Goal: Task Accomplishment & Management: Use online tool/utility

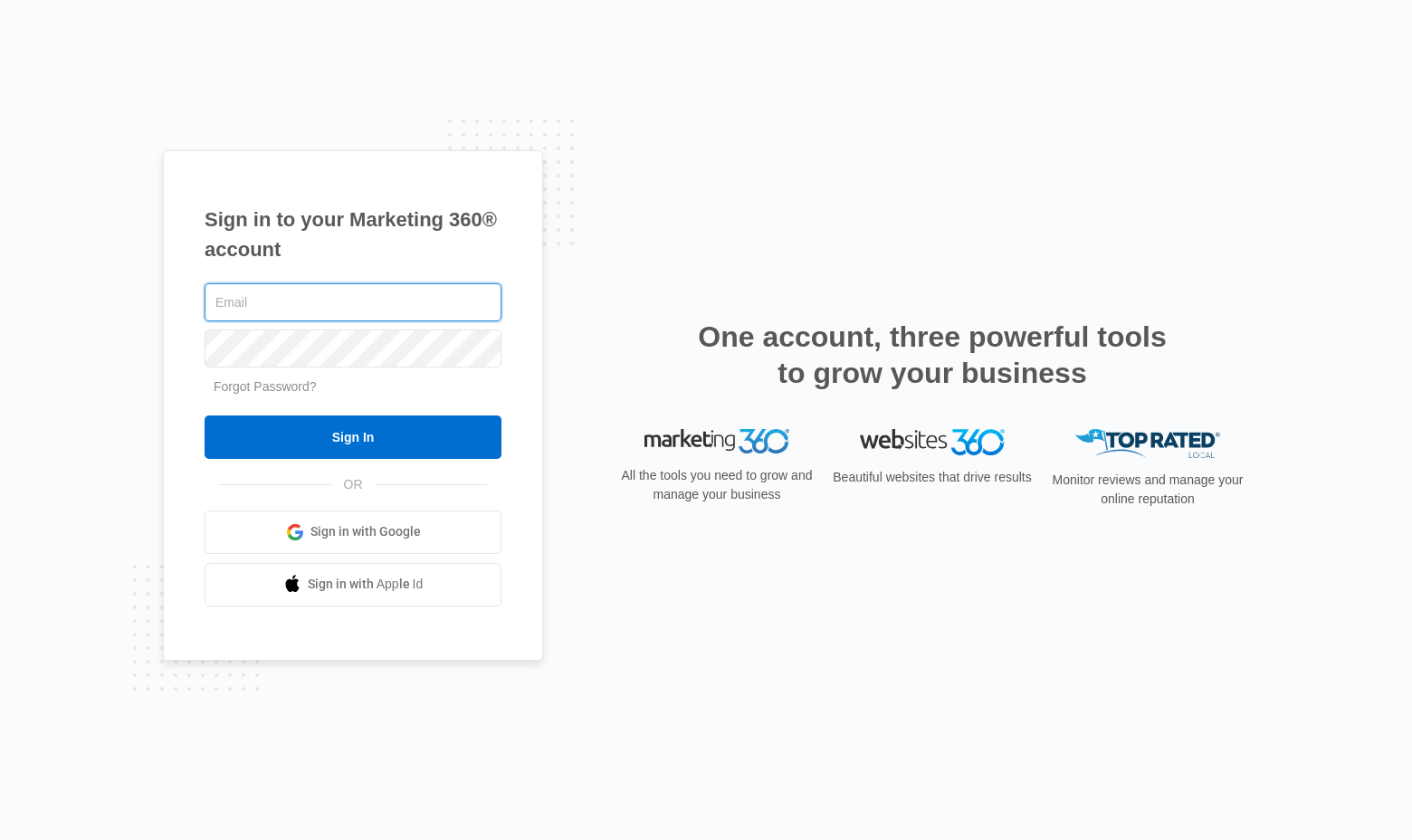
type input "[EMAIL_ADDRESS][DOMAIN_NAME]"
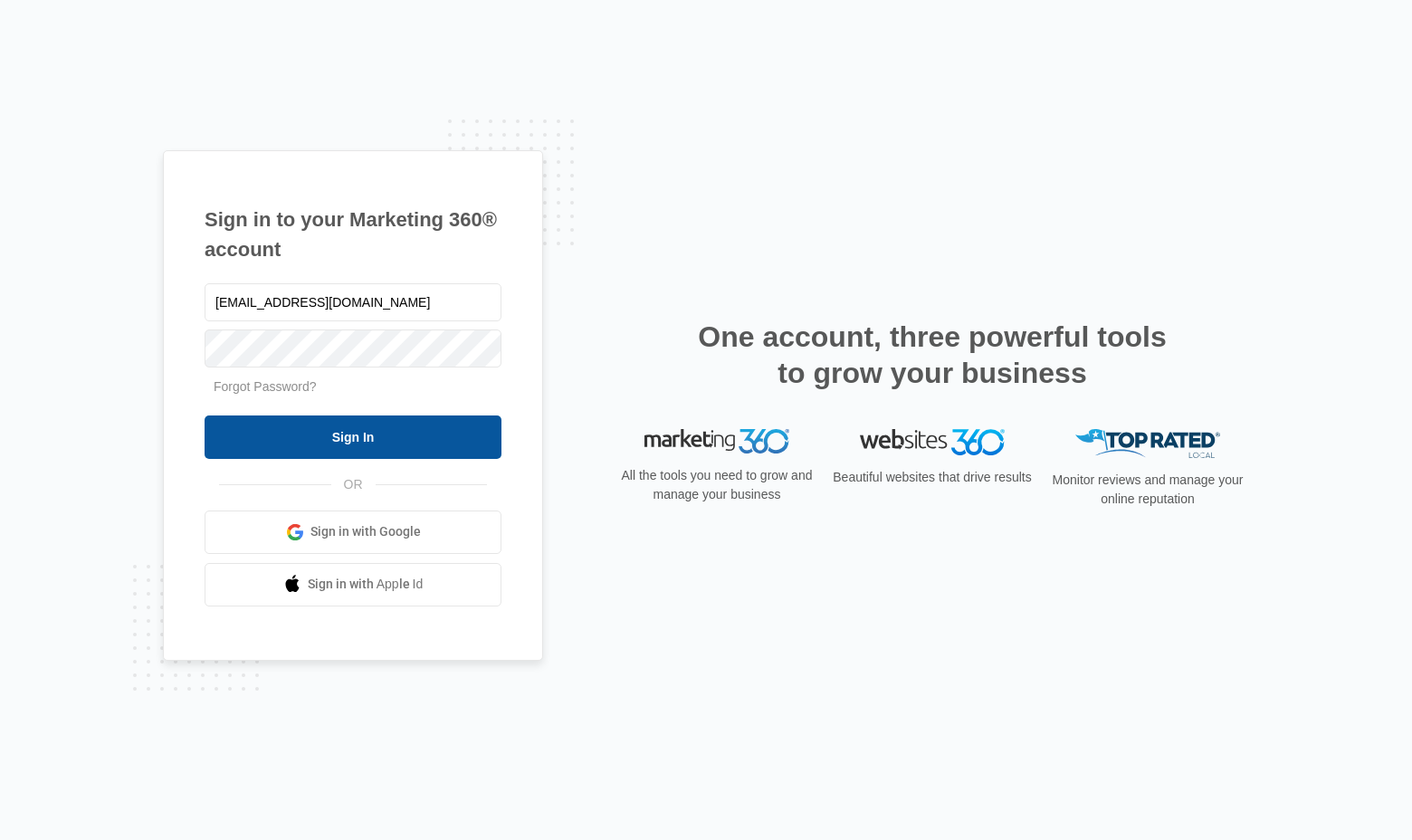
click at [337, 432] on input "Sign In" at bounding box center [353, 437] width 297 height 44
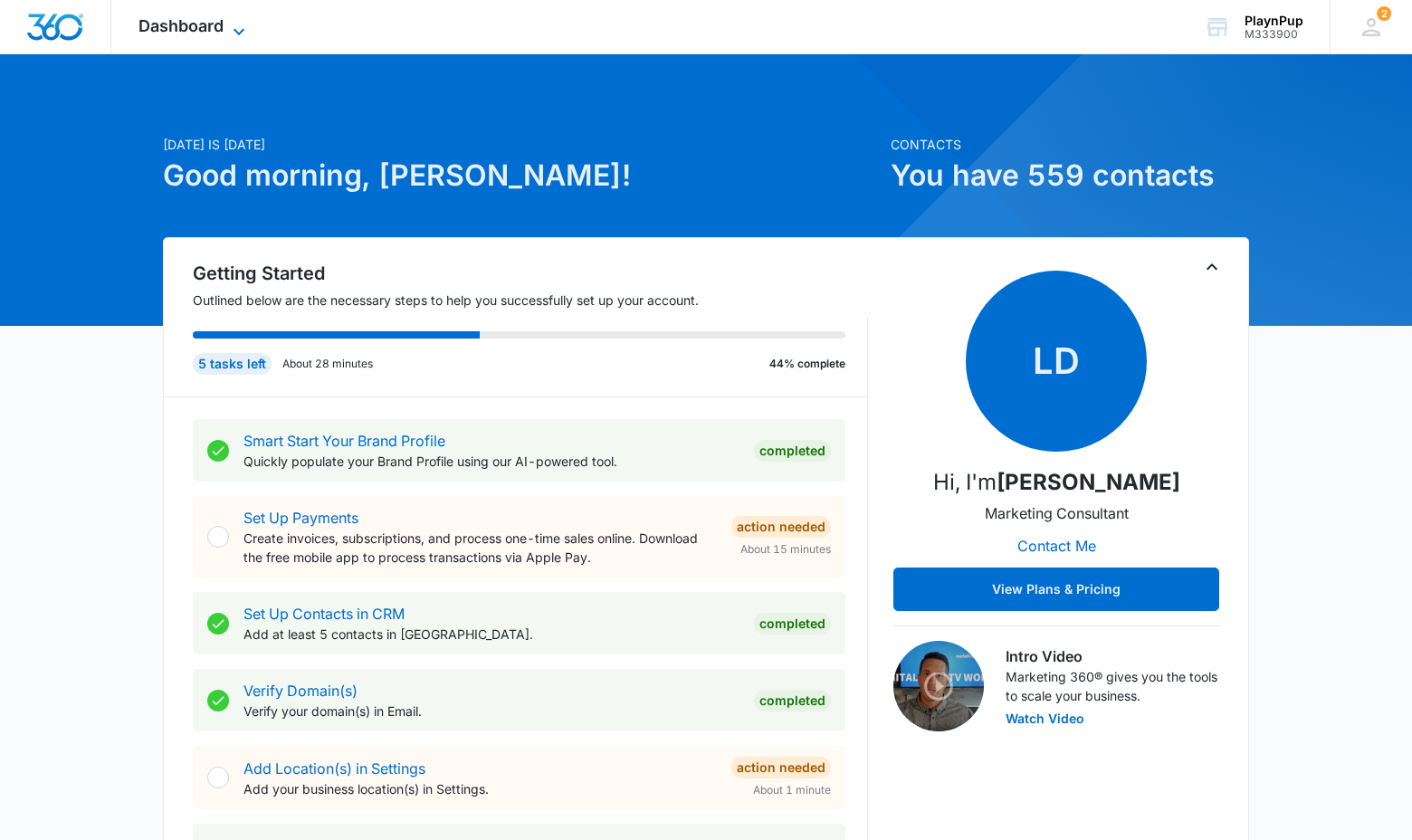
click at [210, 32] on span "Dashboard" at bounding box center [180, 26] width 85 height 19
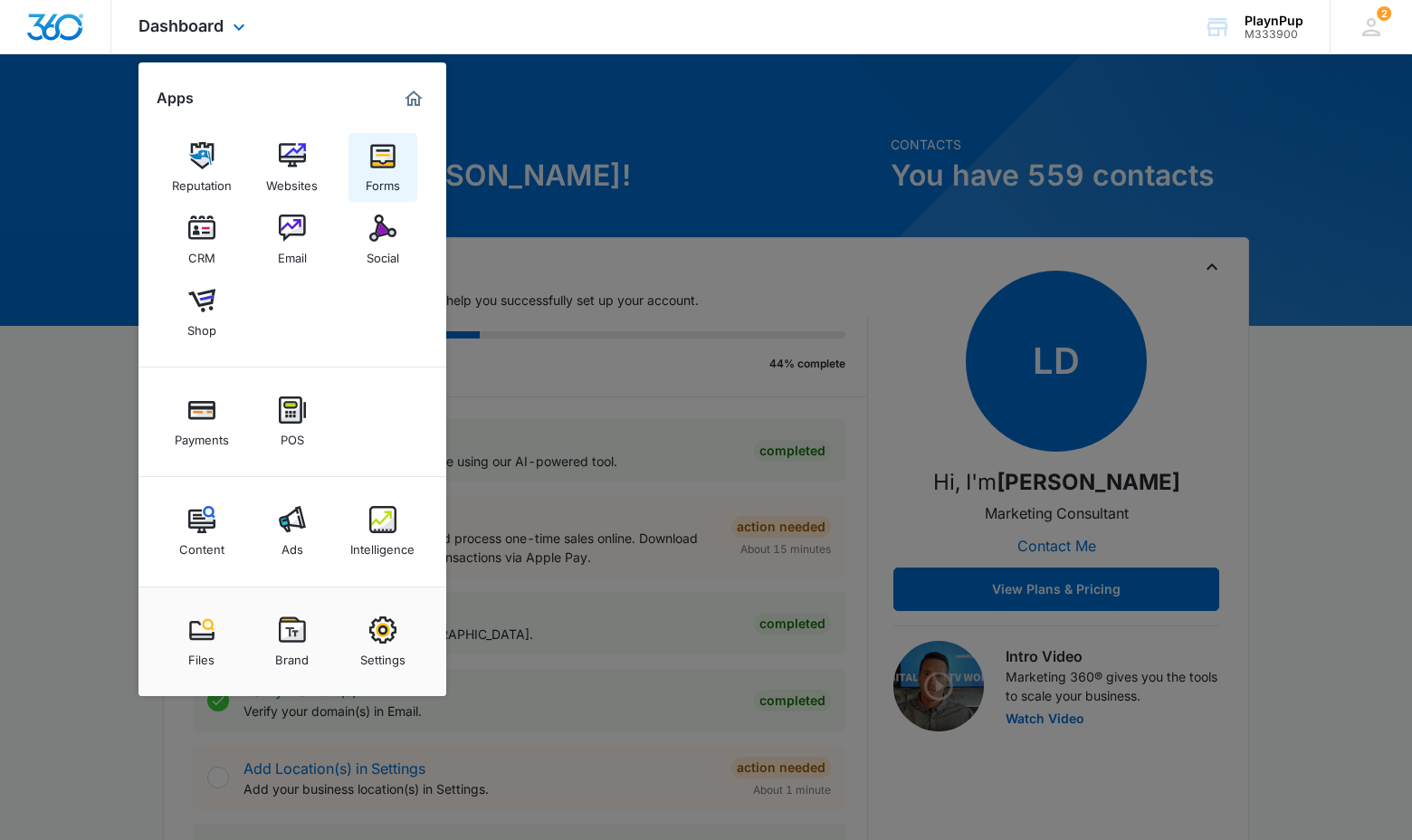
click at [382, 167] on img at bounding box center [384, 156] width 27 height 27
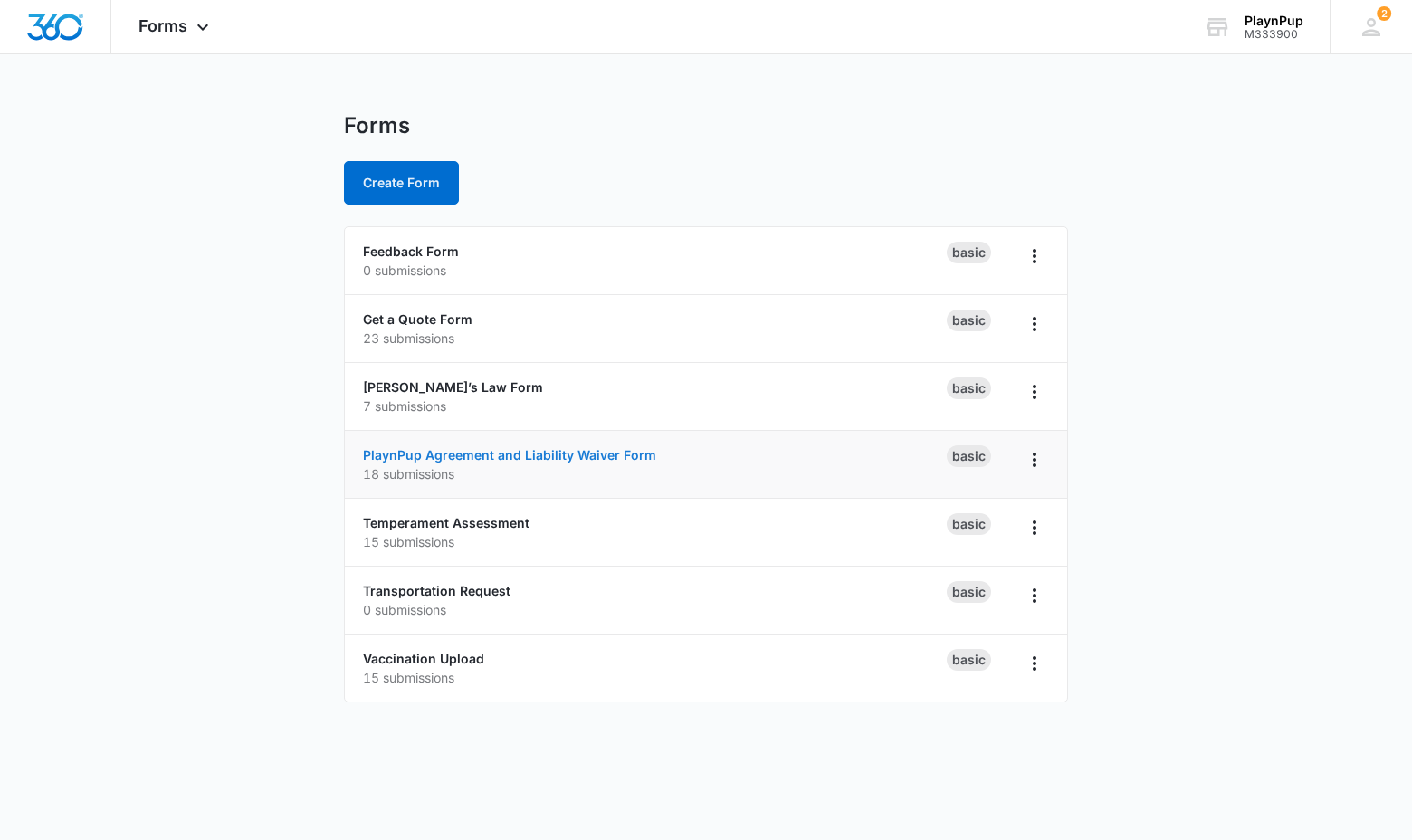
click at [479, 461] on link "PlaynPup Agreement and Liability Waiver Form" at bounding box center [510, 455] width 293 height 15
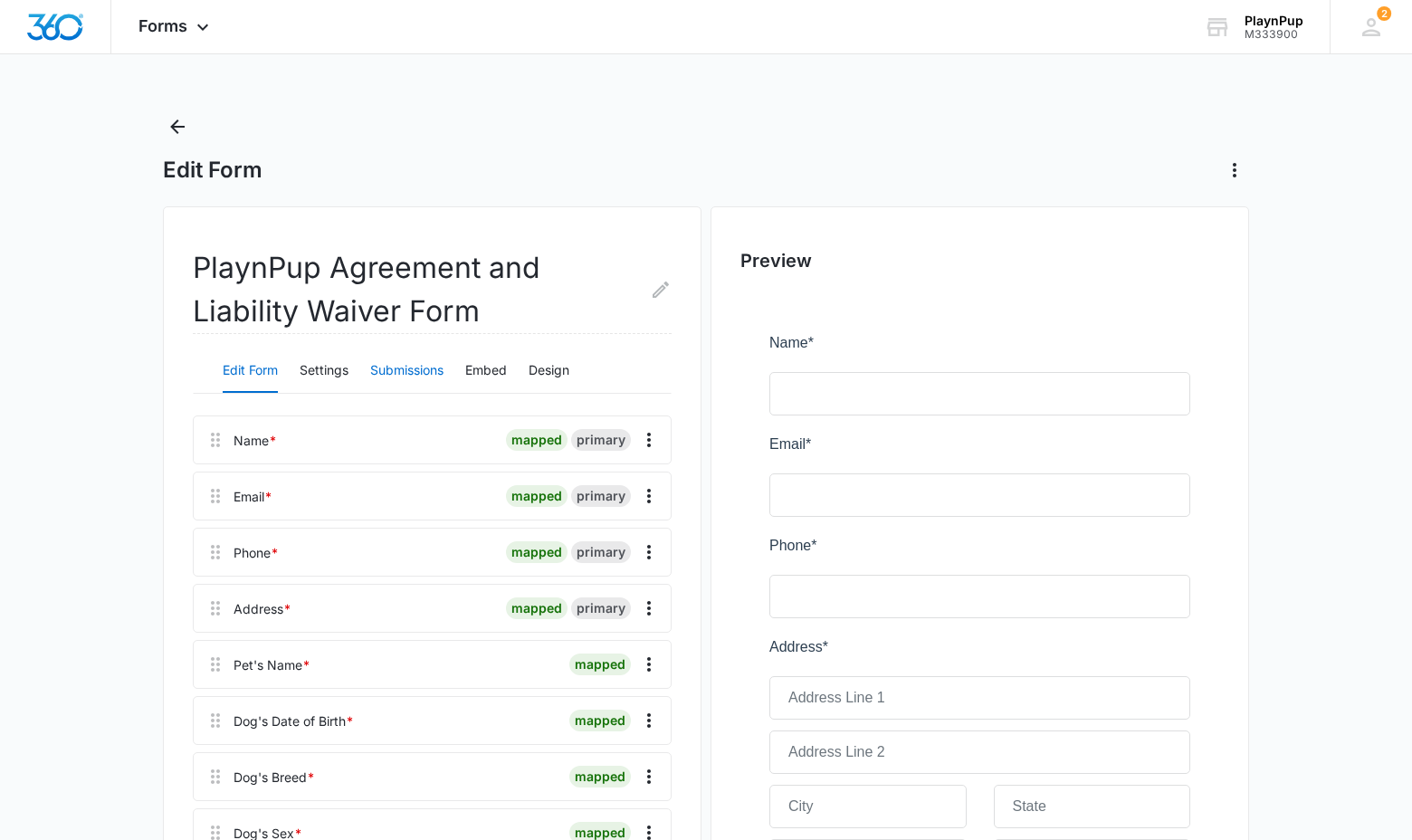
click at [411, 371] on button "Submissions" at bounding box center [407, 372] width 74 height 44
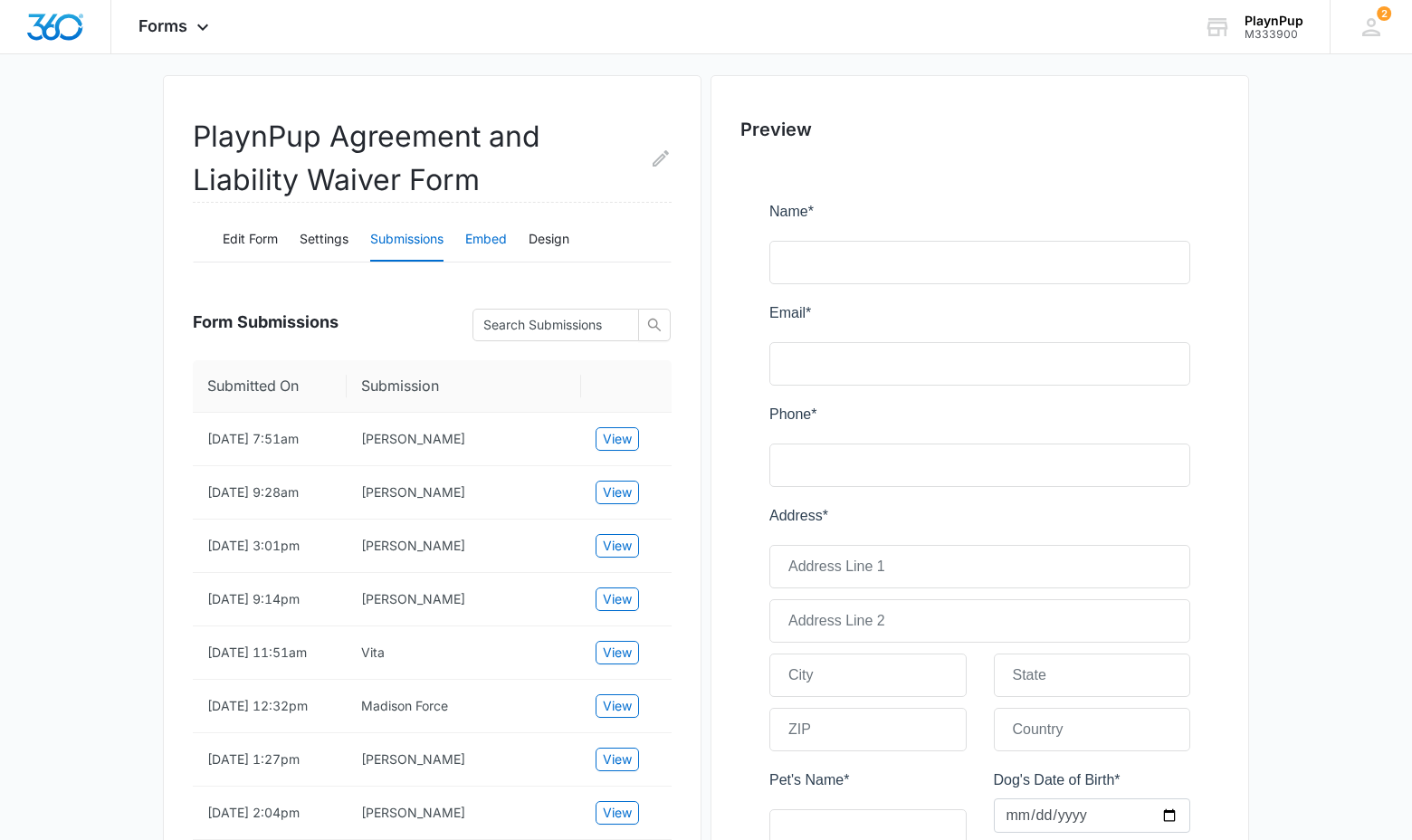
scroll to position [139, 0]
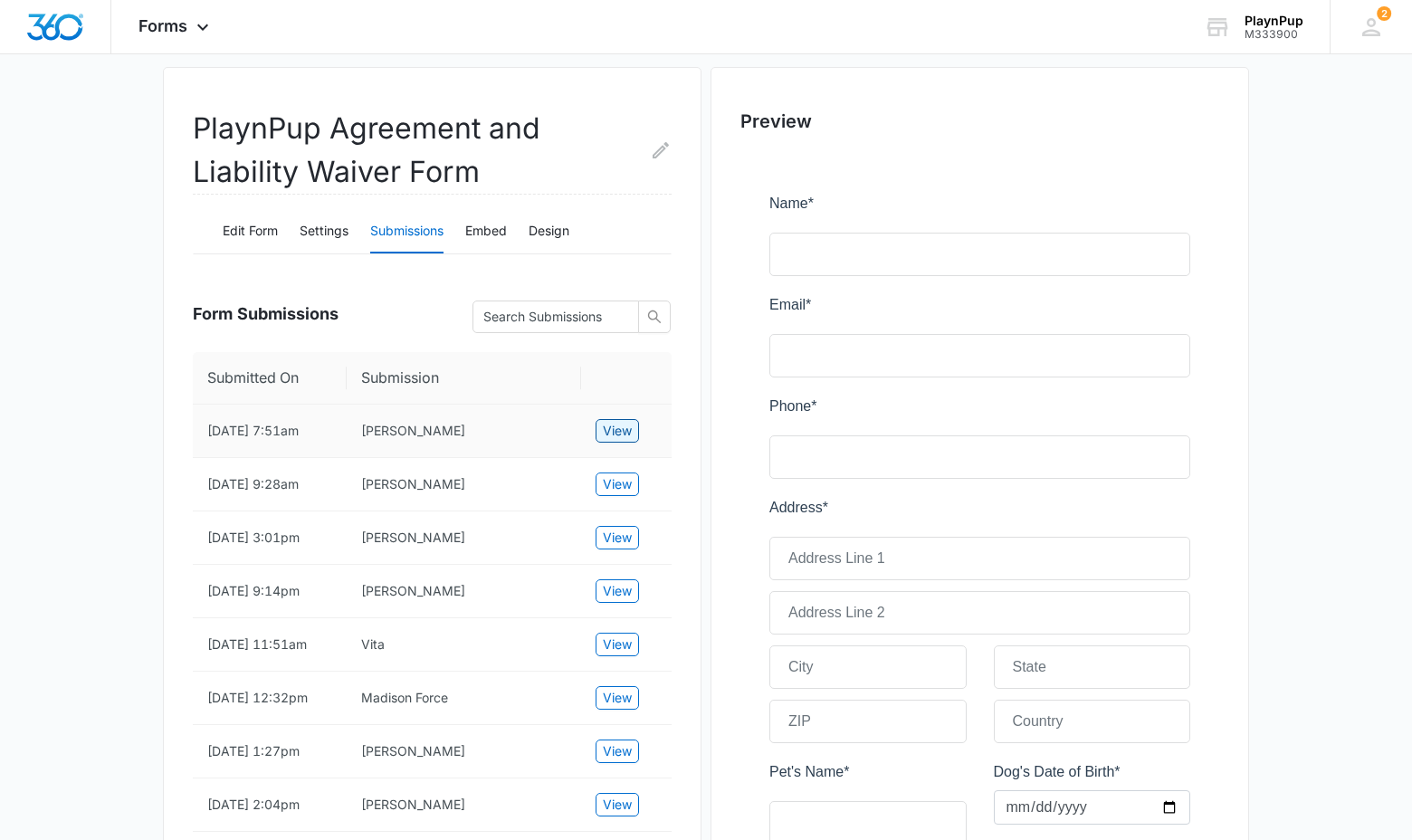
click at [615, 436] on span "View" at bounding box center [618, 431] width 29 height 20
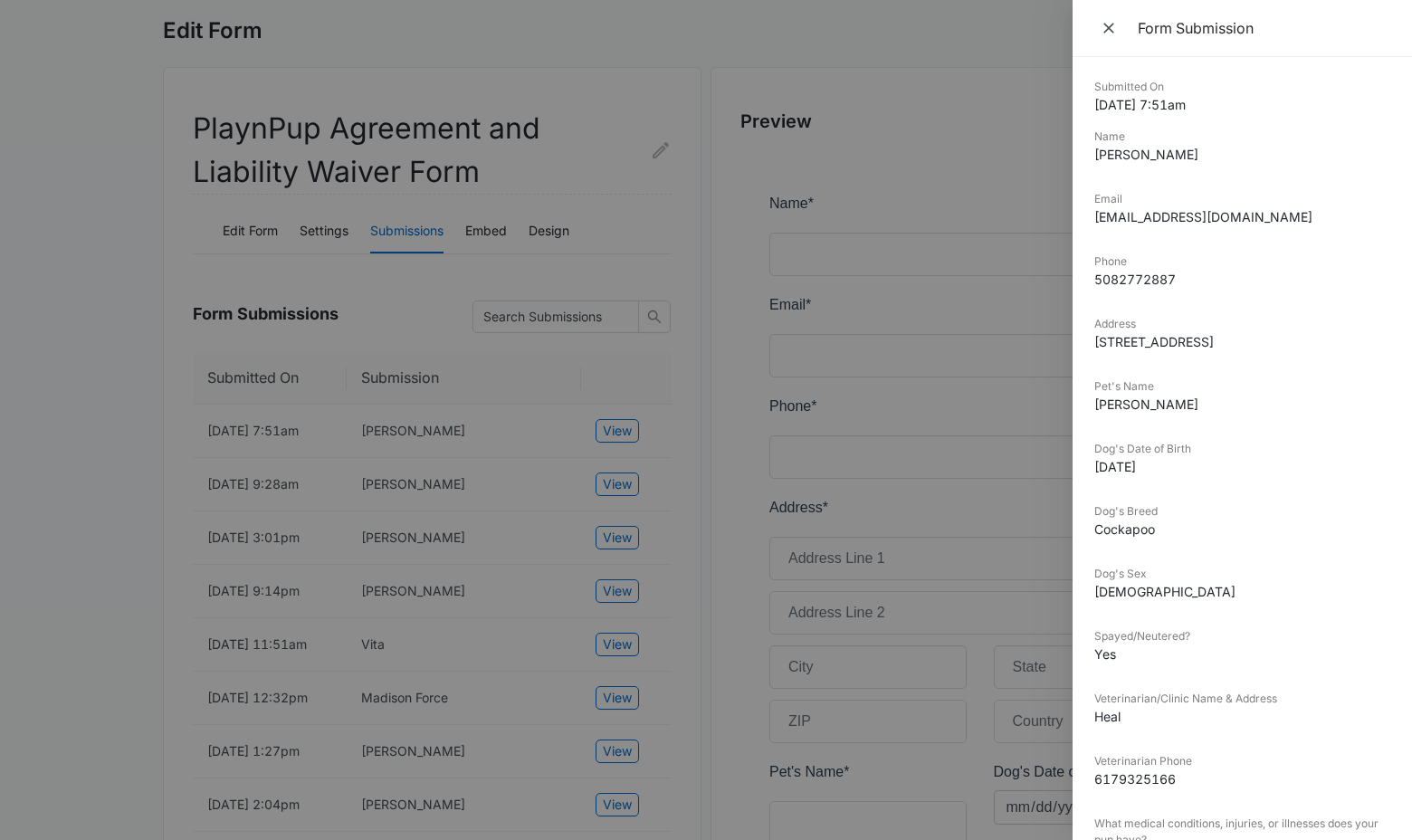
scroll to position [0, 0]
click at [1277, 540] on dl "Submitted On [DATE] 7:51am Name [PERSON_NAME] Email [EMAIL_ADDRESS][DOMAIN_NAME…" at bounding box center [1243, 745] width 296 height 1335
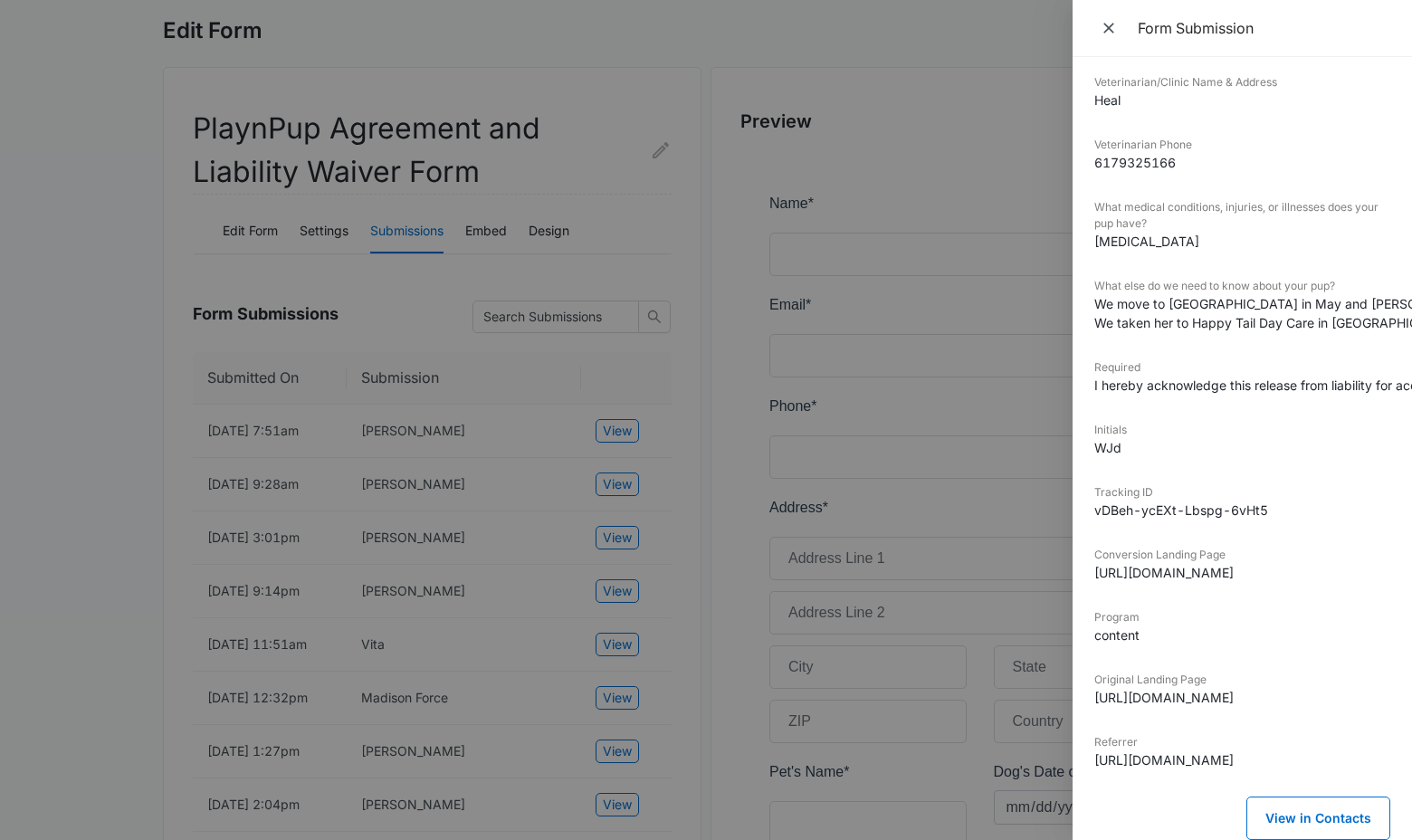
scroll to position [658, 0]
click at [1322, 817] on button "View in Contacts" at bounding box center [1319, 819] width 144 height 44
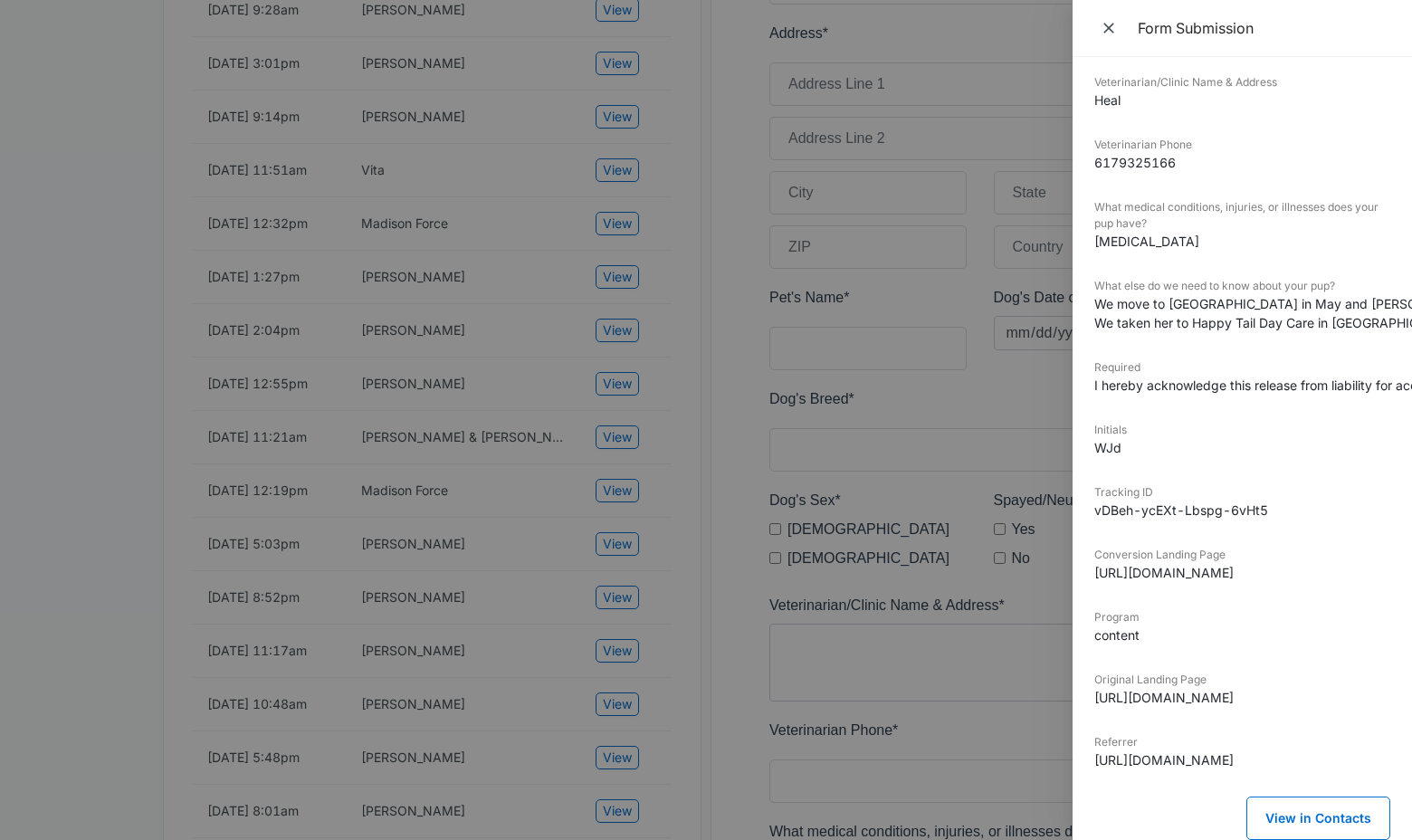
click at [1190, 119] on div "Veterinarian/Clinic Name & Address Heal" at bounding box center [1243, 97] width 296 height 48
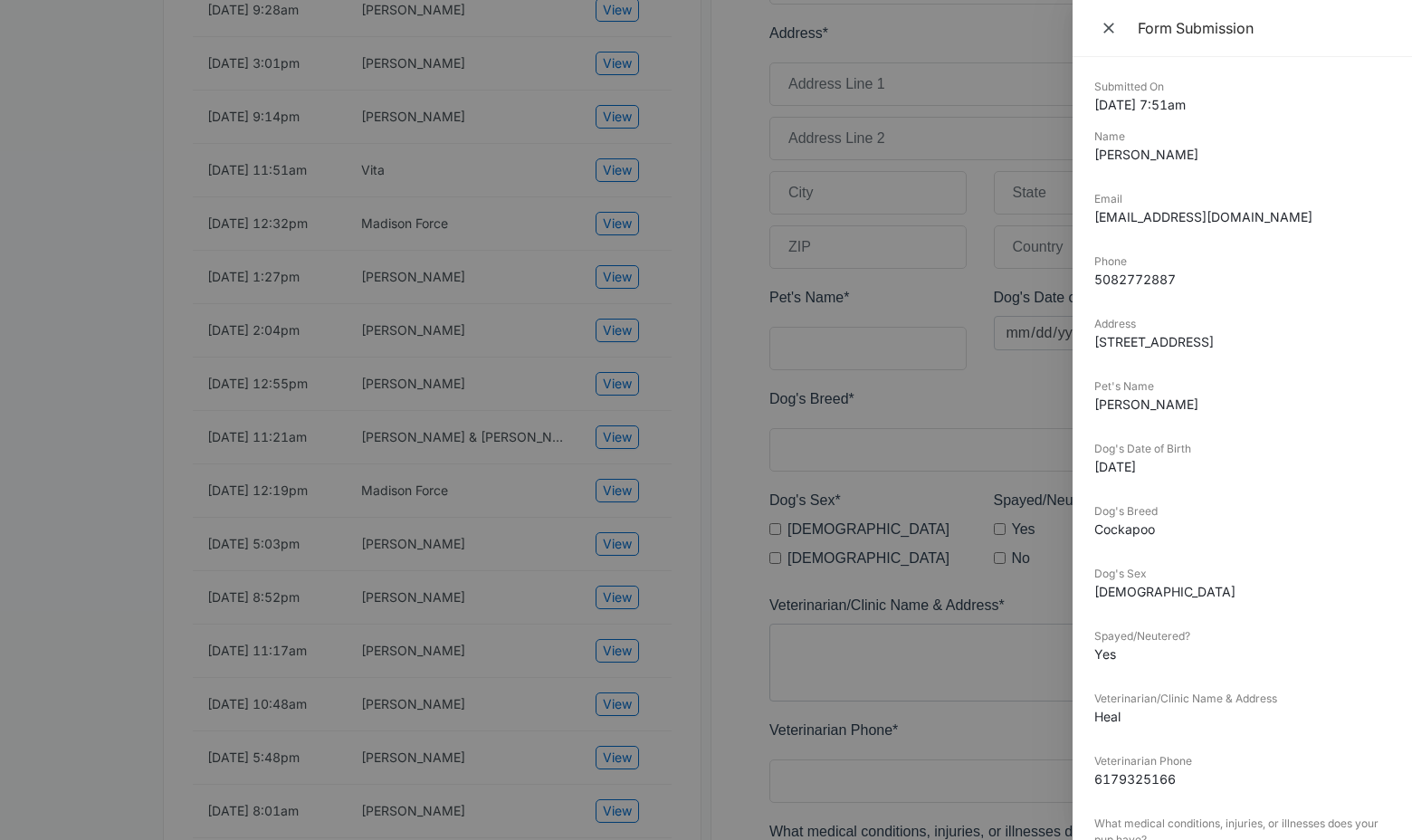
scroll to position [0, 6]
click at [1109, 28] on icon "Close" at bounding box center [1110, 28] width 11 height 11
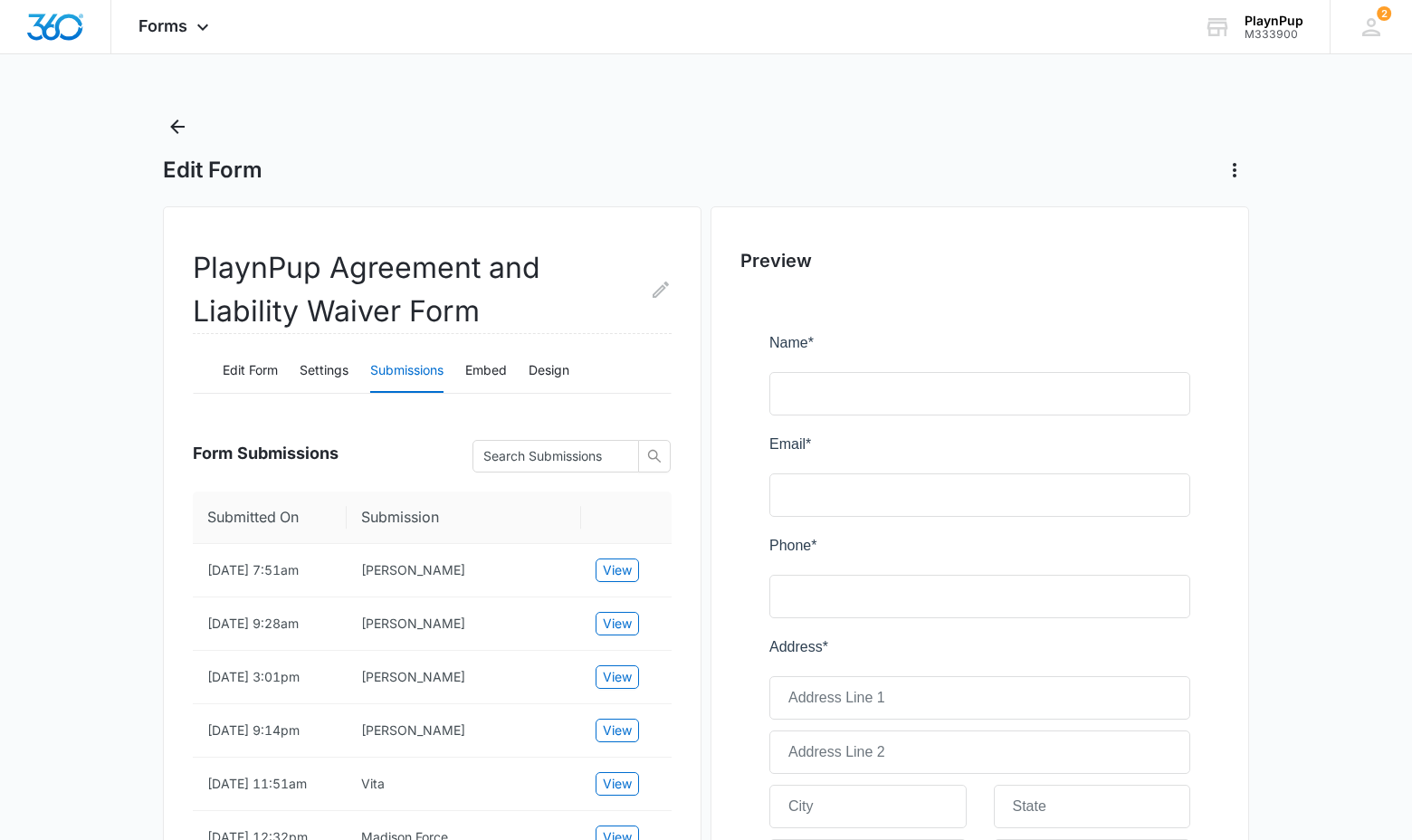
scroll to position [0, 0]
